Goal: Information Seeking & Learning: Understand process/instructions

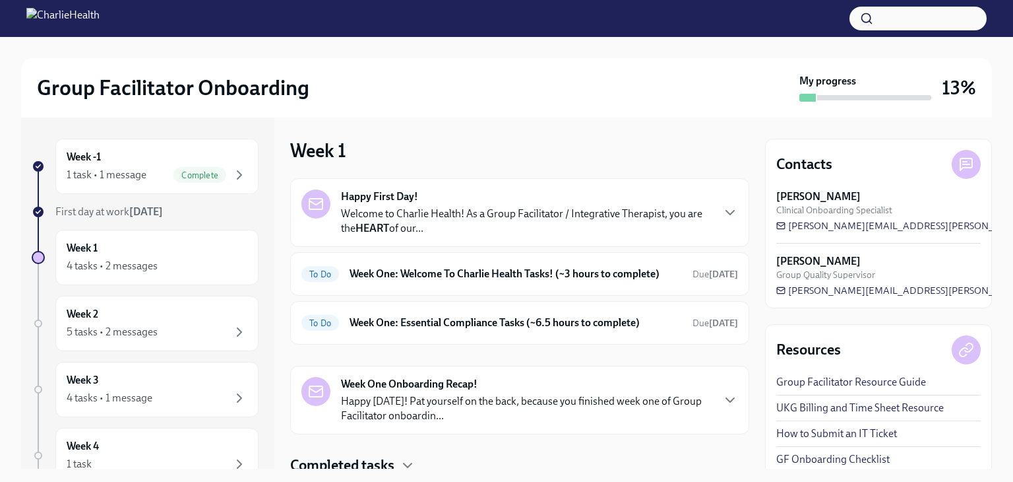
scroll to position [61, 0]
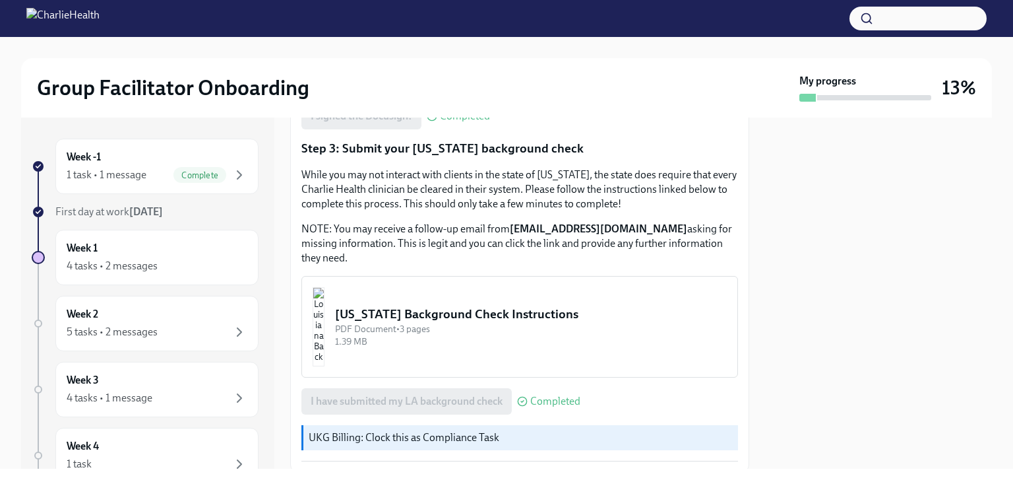
scroll to position [427, 0]
click at [438, 305] on div "[US_STATE] Background Check Instructions" at bounding box center [531, 313] width 392 height 17
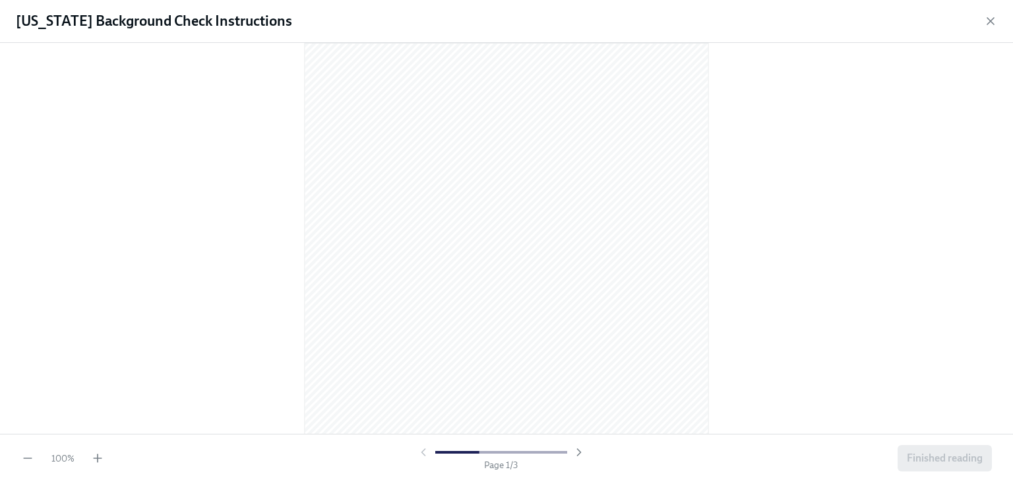
scroll to position [0, 0]
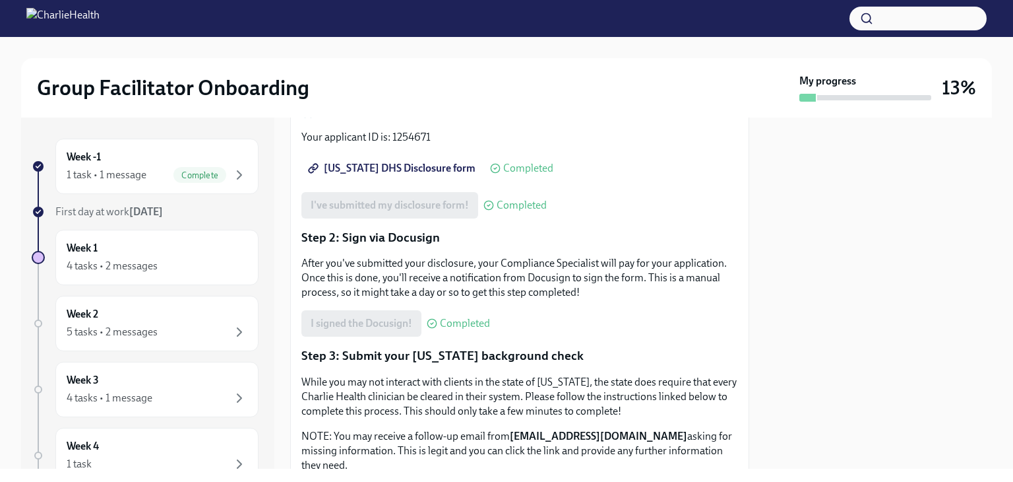
scroll to position [222, 0]
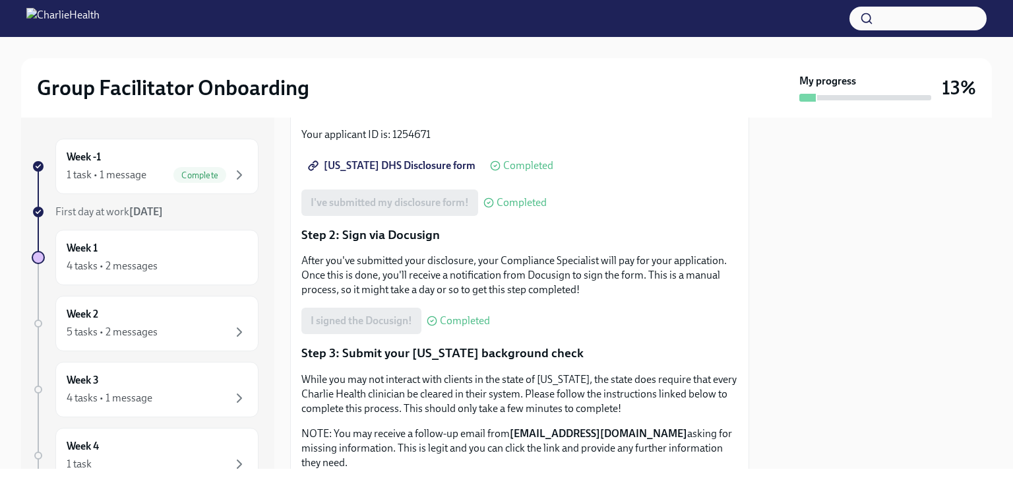
click at [469, 315] on span "Completed" at bounding box center [465, 320] width 50 height 11
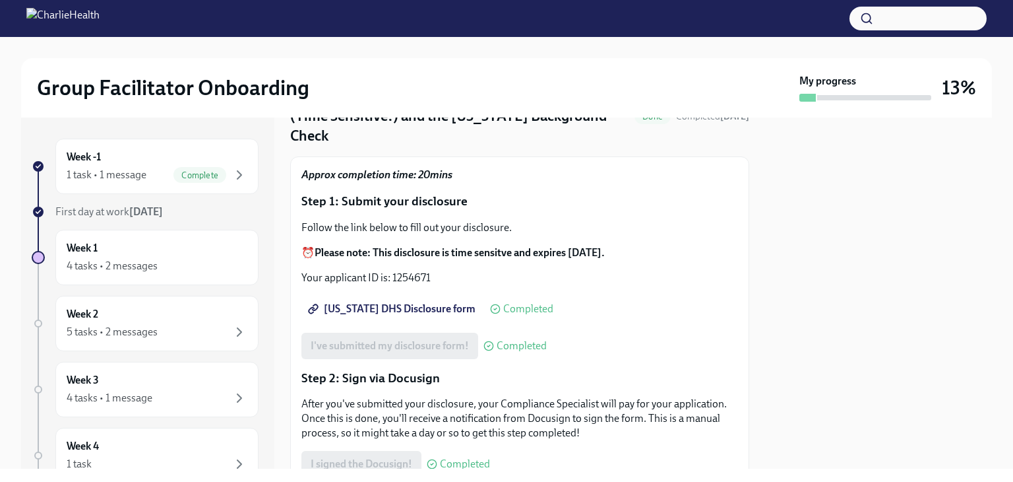
scroll to position [0, 0]
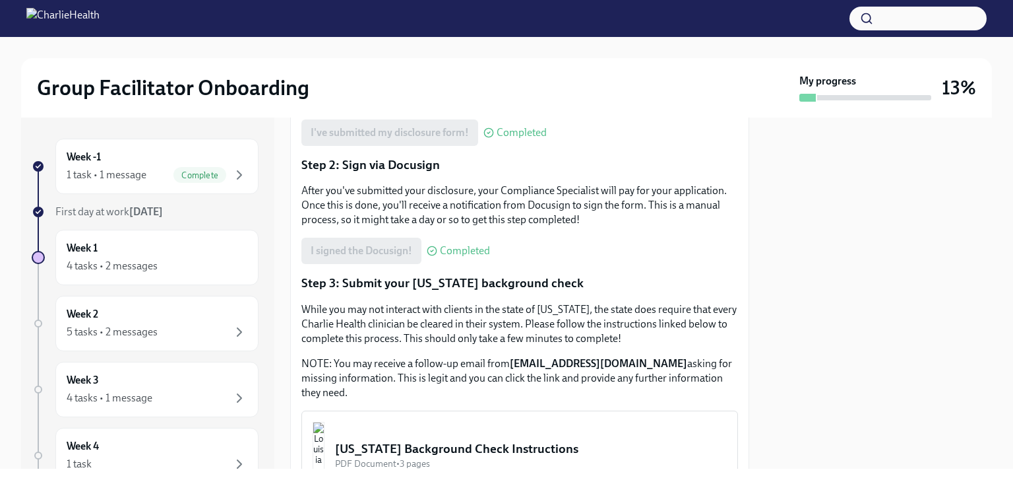
scroll to position [373, 0]
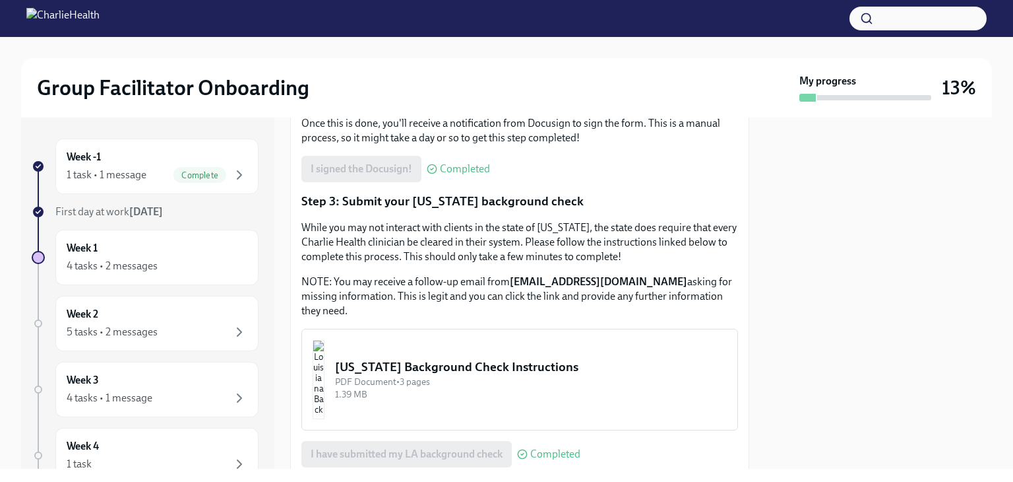
click at [325, 366] on img "button" at bounding box center [319, 379] width 12 height 79
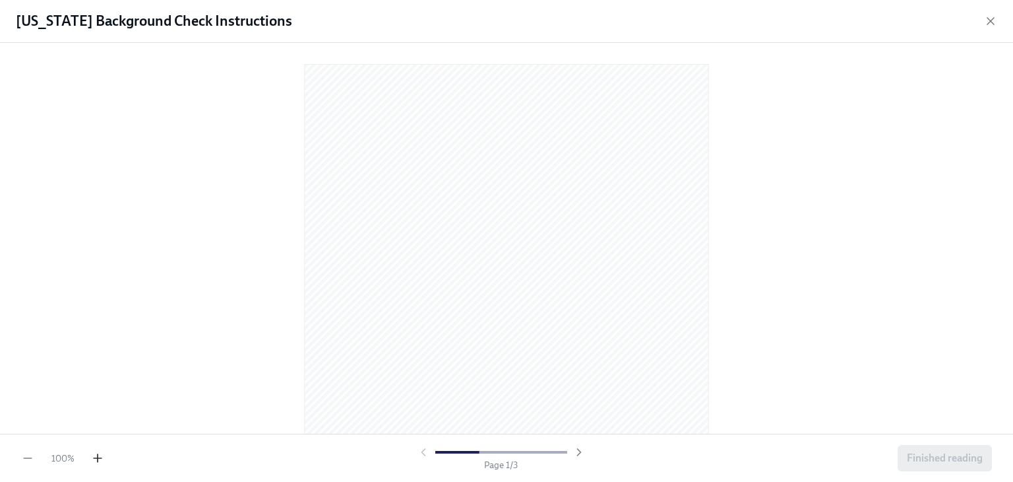
click at [95, 461] on icon "button" at bounding box center [97, 457] width 13 height 13
click at [98, 458] on icon "button" at bounding box center [98, 458] width 8 height 0
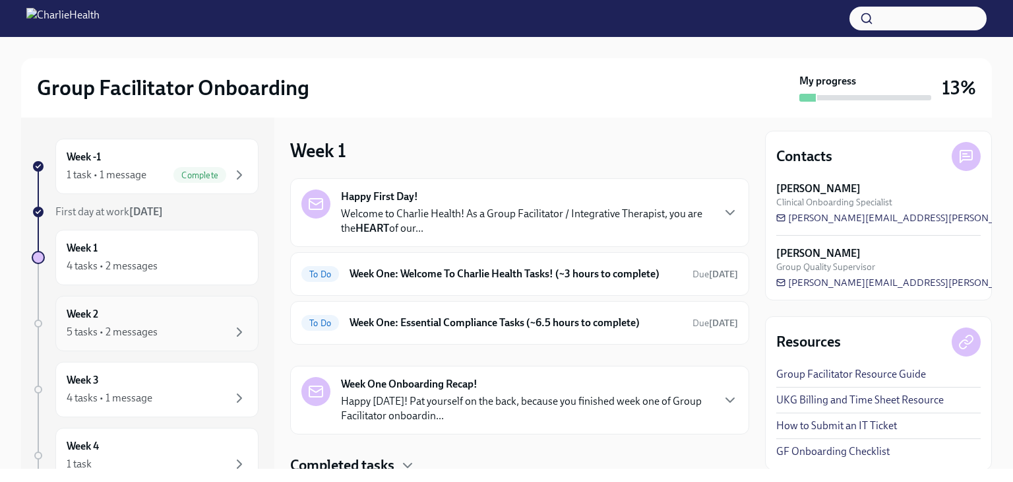
click at [135, 317] on div "Week 2 5 tasks • 2 messages" at bounding box center [157, 323] width 181 height 33
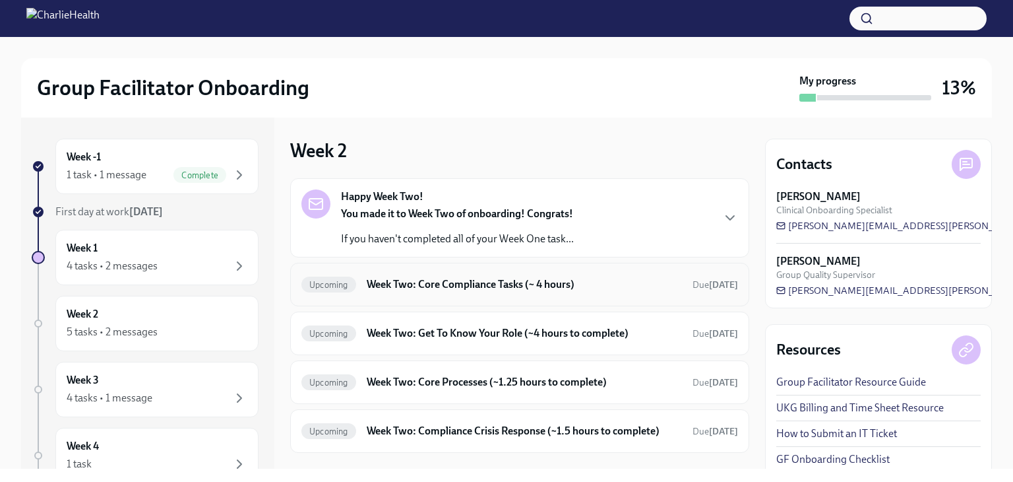
click at [441, 284] on h6 "Week Two: Core Compliance Tasks (~ 4 hours)" at bounding box center [524, 284] width 315 height 15
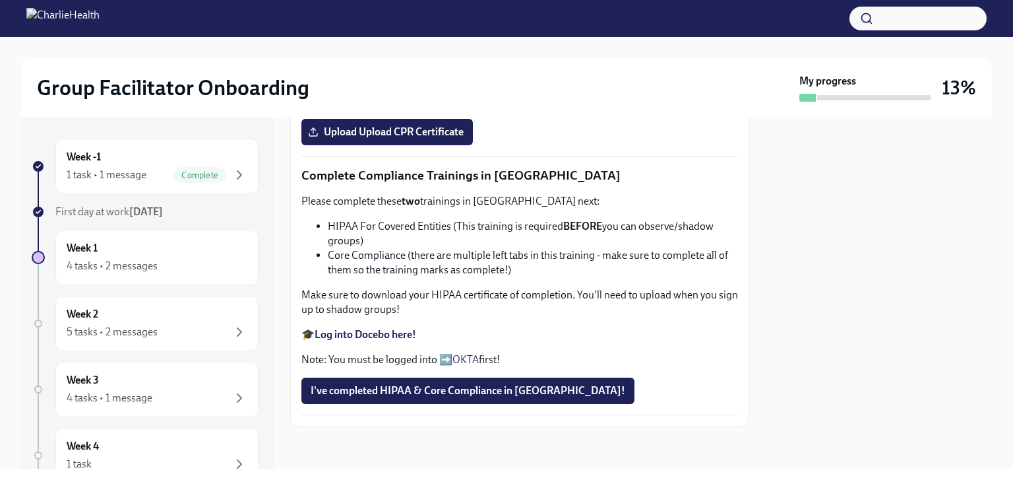
scroll to position [586, 0]
click at [412, 57] on strong "Complete your CPR & First Aid training HERE" at bounding box center [419, 50] width 208 height 13
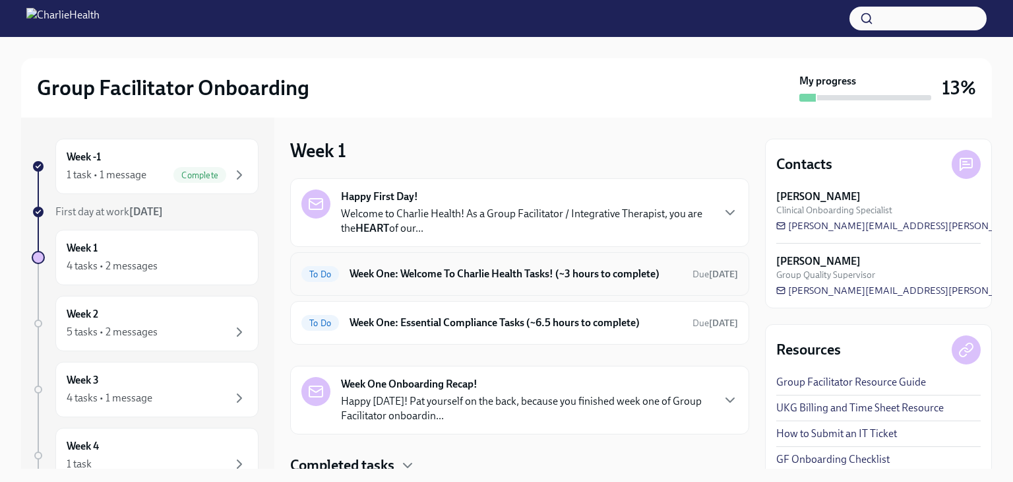
scroll to position [61, 0]
